Goal: Transaction & Acquisition: Purchase product/service

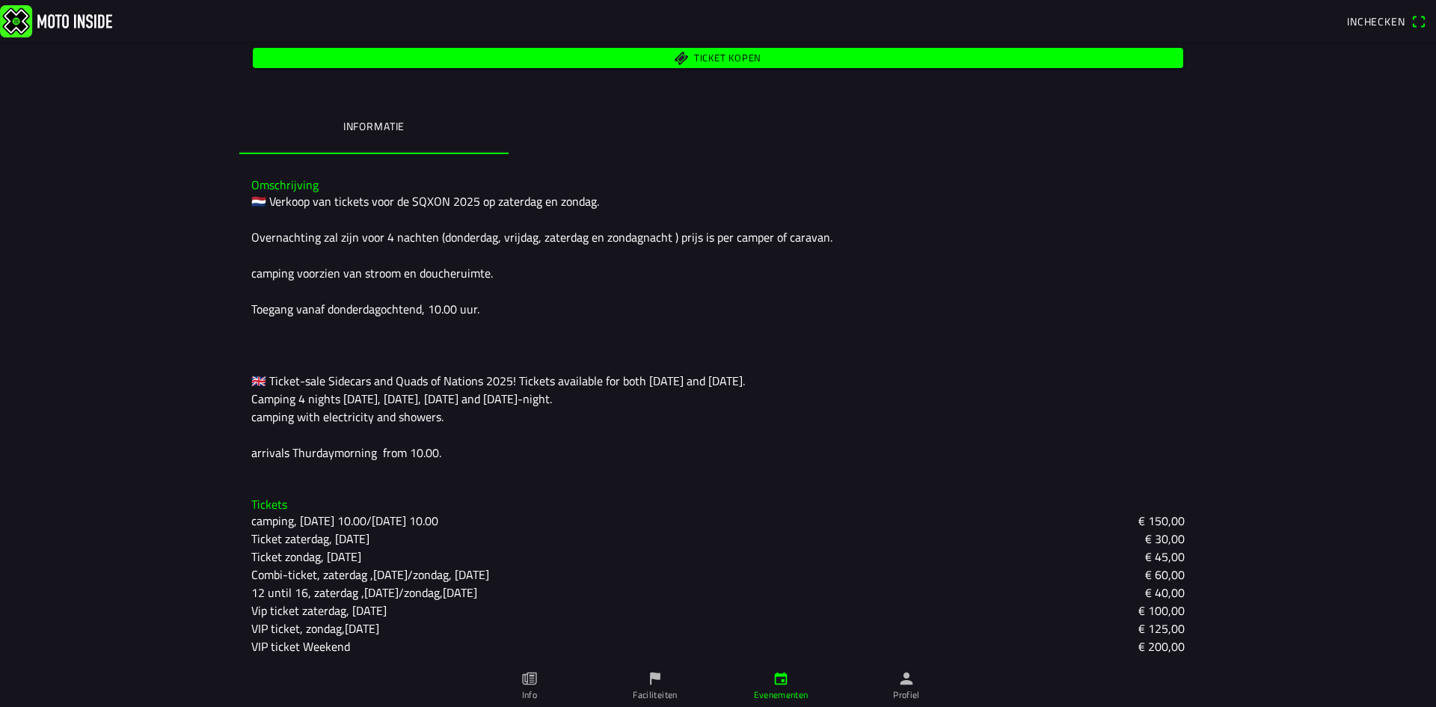
scroll to position [310, 0]
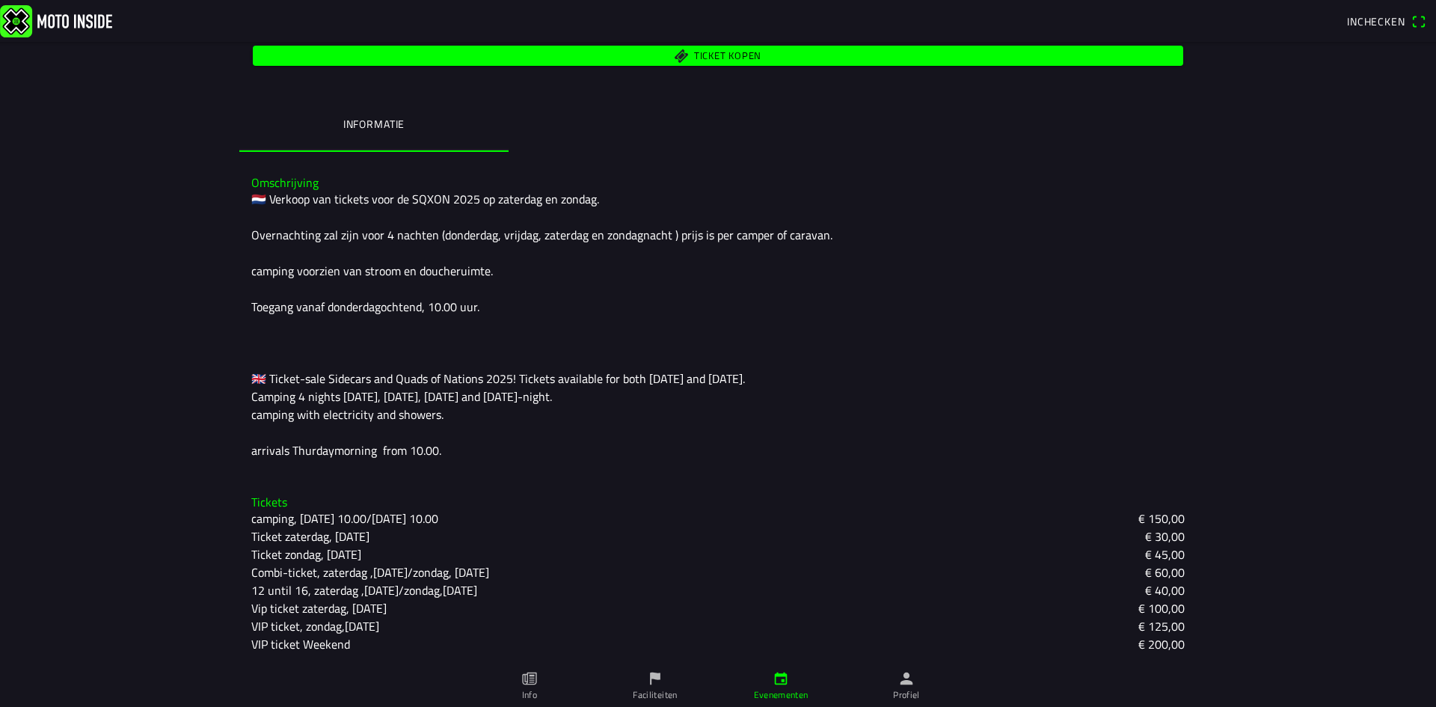
click at [0, 0] on slot "VIP ticket, zondag,[DATE]" at bounding box center [0, 0] width 0 height 0
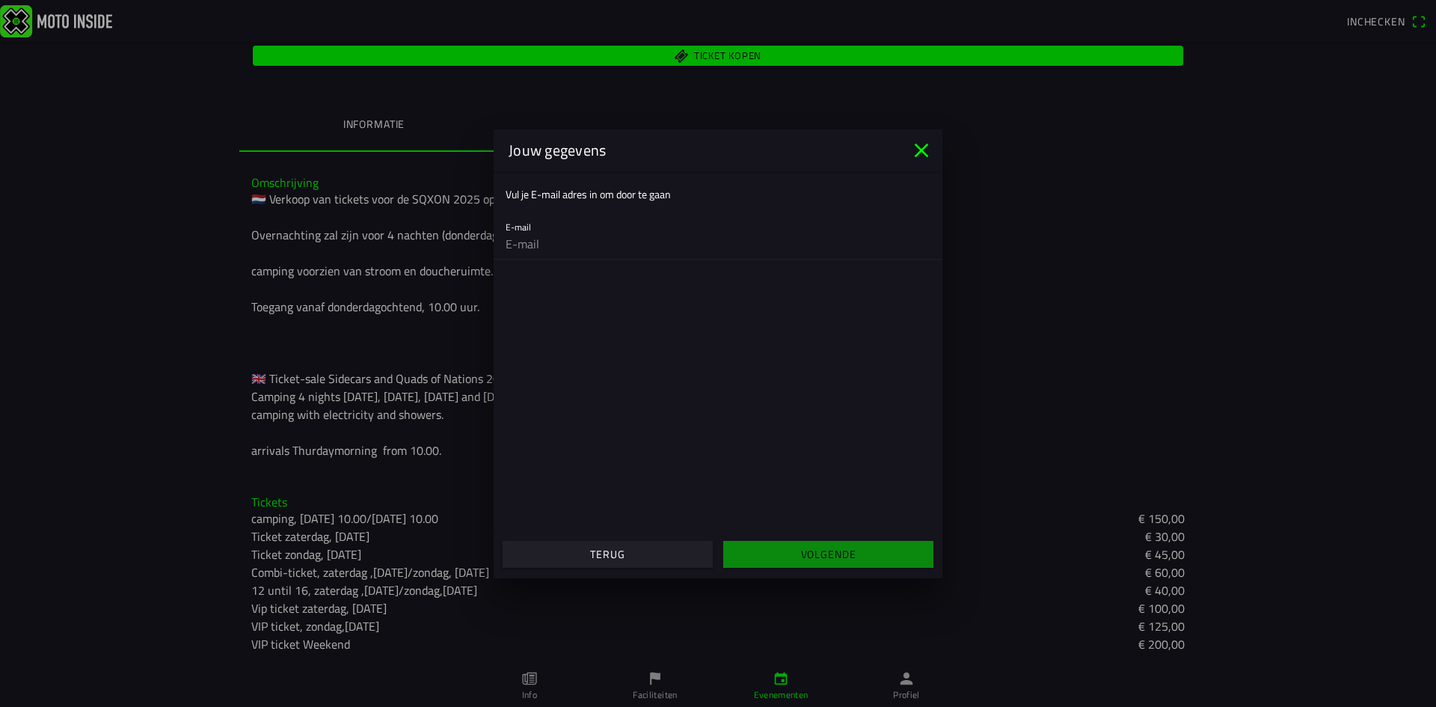
click at [919, 149] on icon "close" at bounding box center [922, 150] width 24 height 24
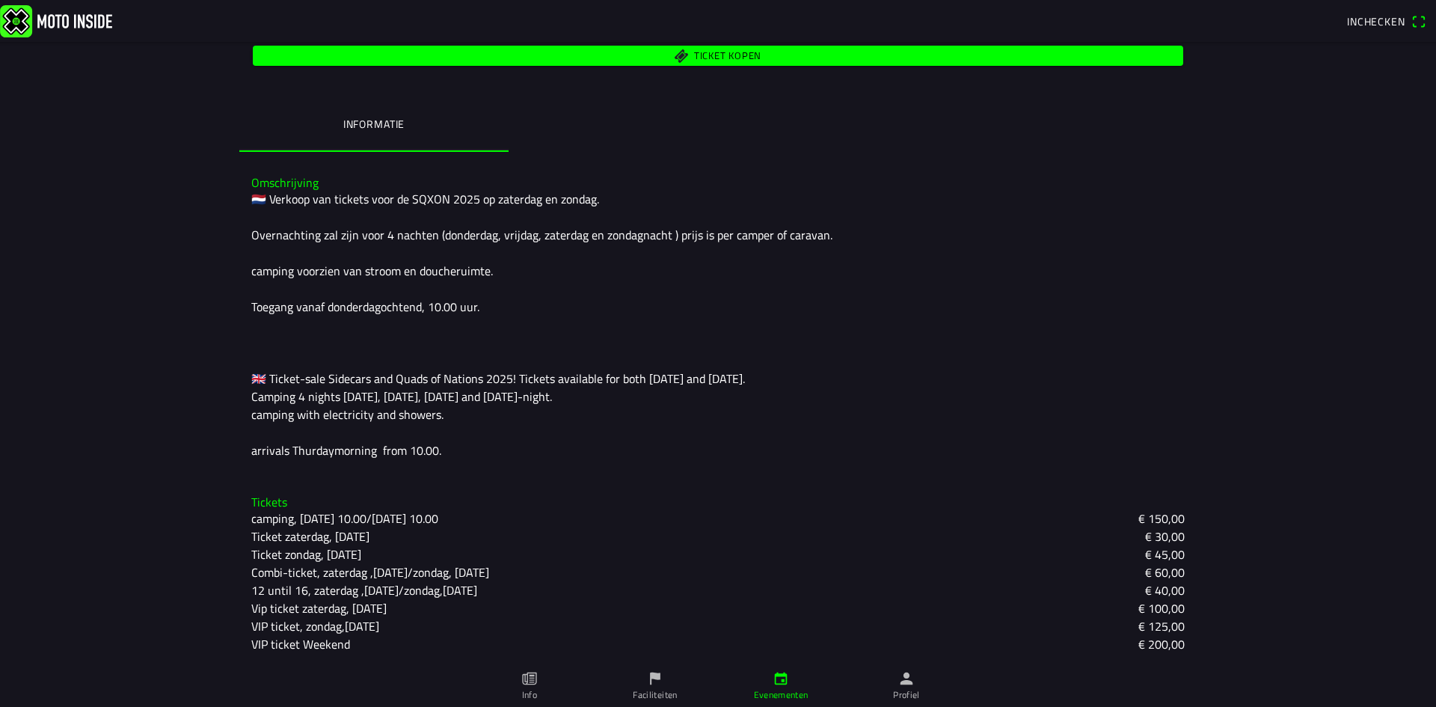
click at [739, 54] on span "Ticket kopen" at bounding box center [727, 57] width 67 height 10
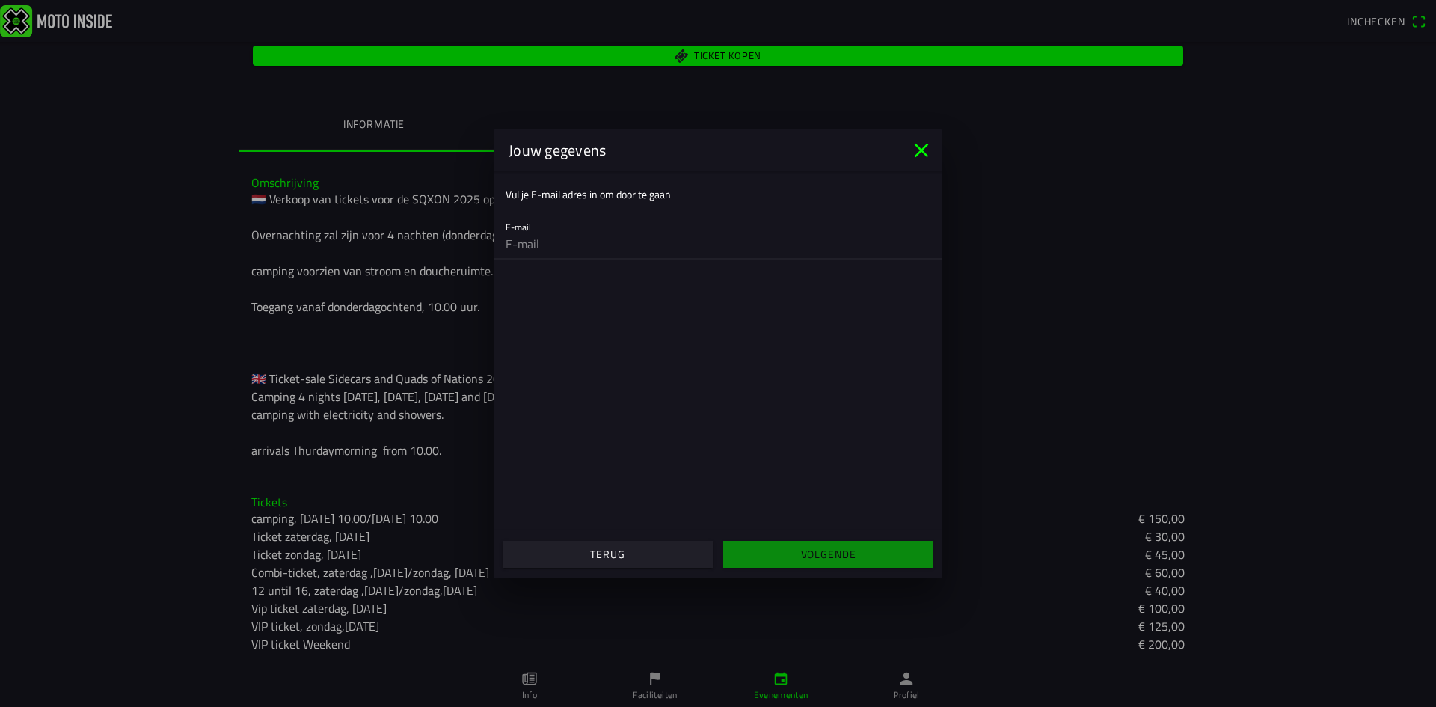
click at [628, 235] on input "email" at bounding box center [718, 244] width 425 height 30
click at [903, 144] on ion-title "Jouw gegevens" at bounding box center [702, 150] width 416 height 22
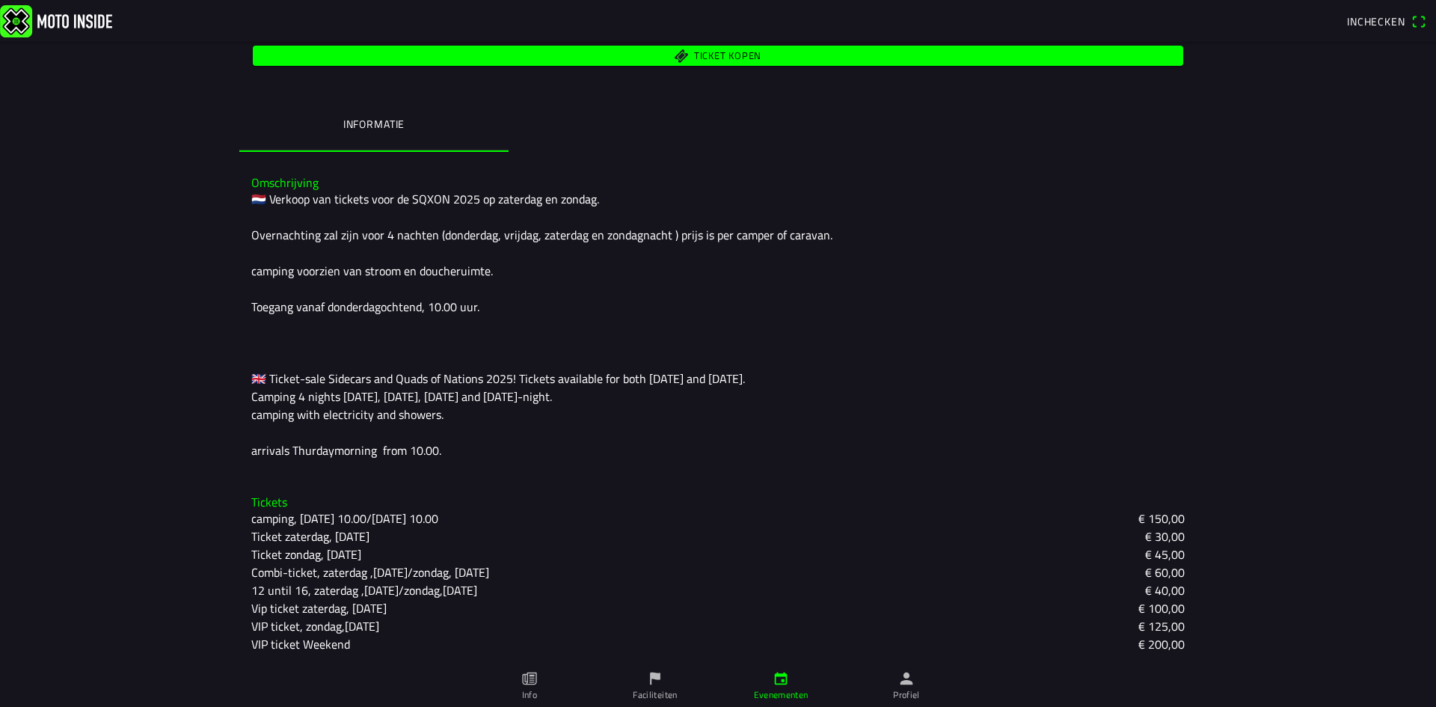
click at [1099, 372] on ion-backdrop at bounding box center [718, 353] width 1436 height 707
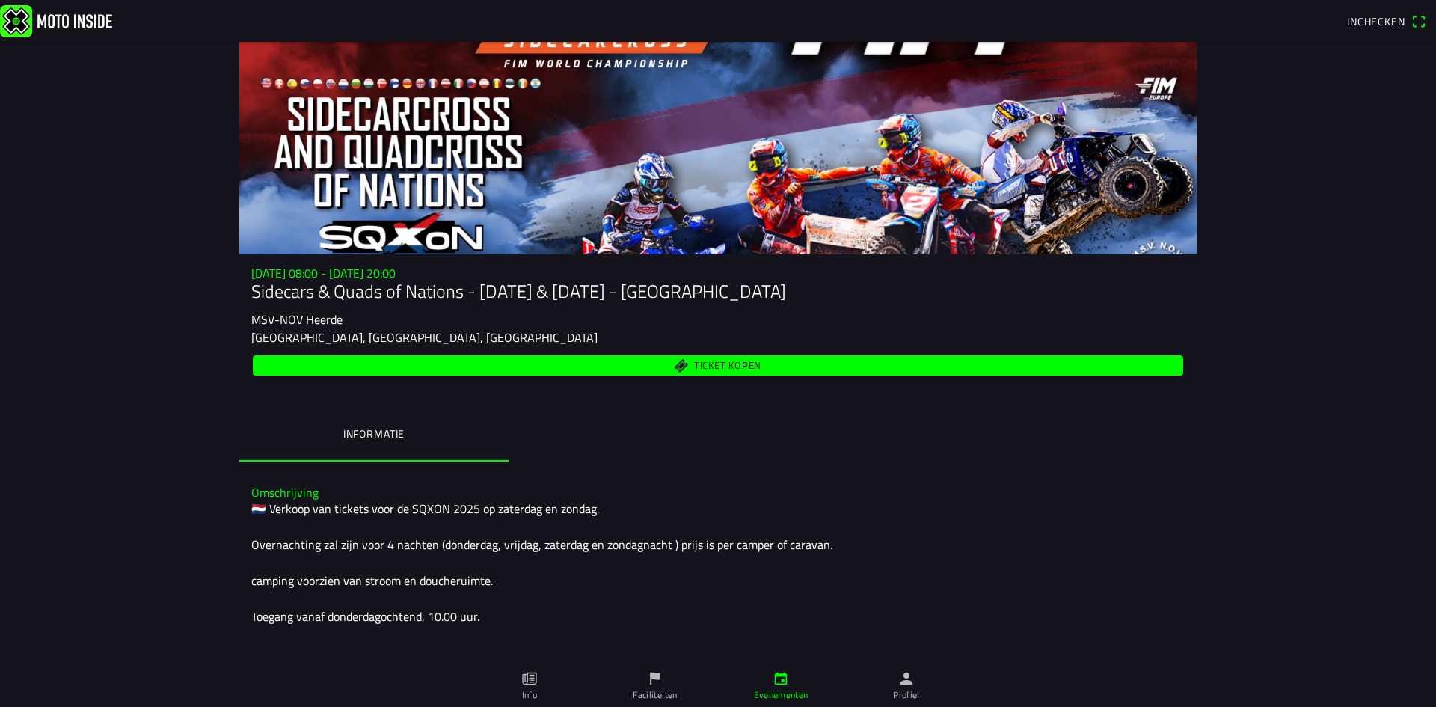
click at [542, 678] on link "Info" at bounding box center [530, 686] width 126 height 42
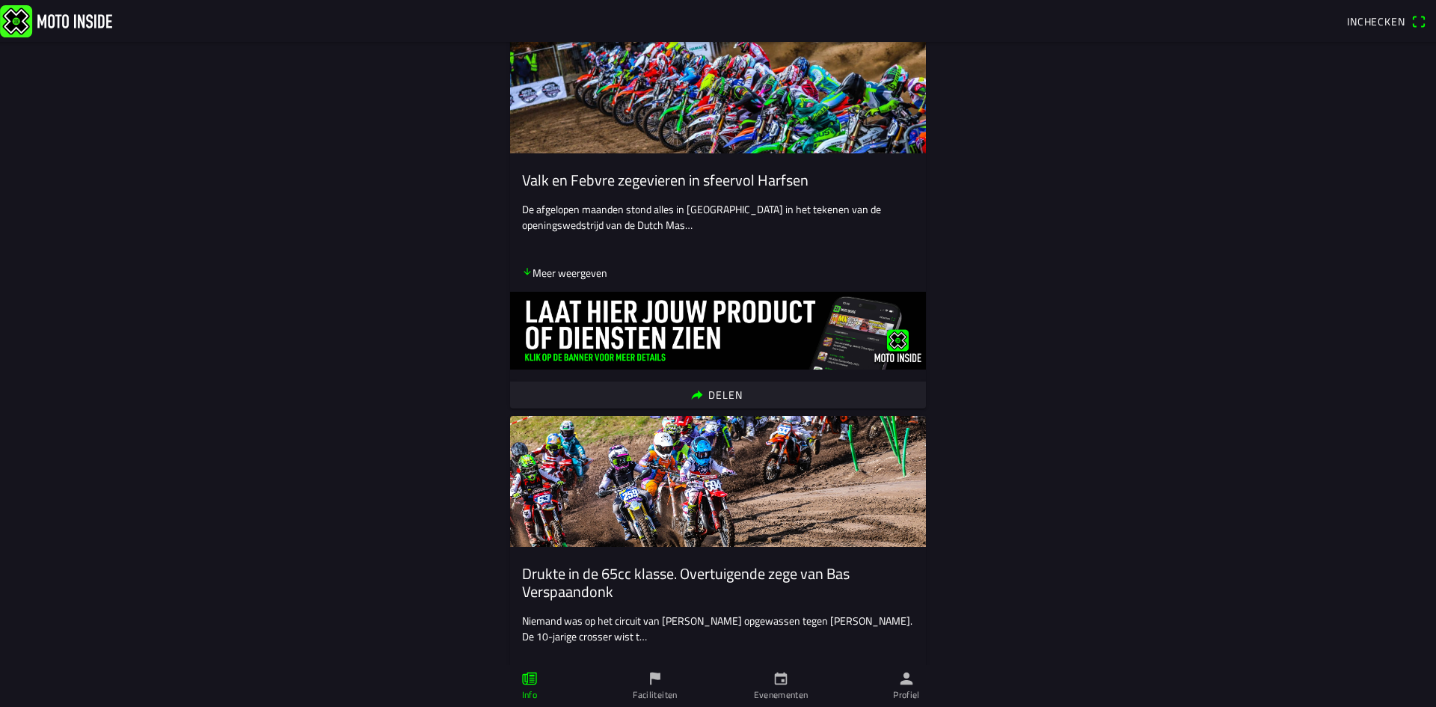
scroll to position [1197, 0]
